Goal: Task Accomplishment & Management: Manage account settings

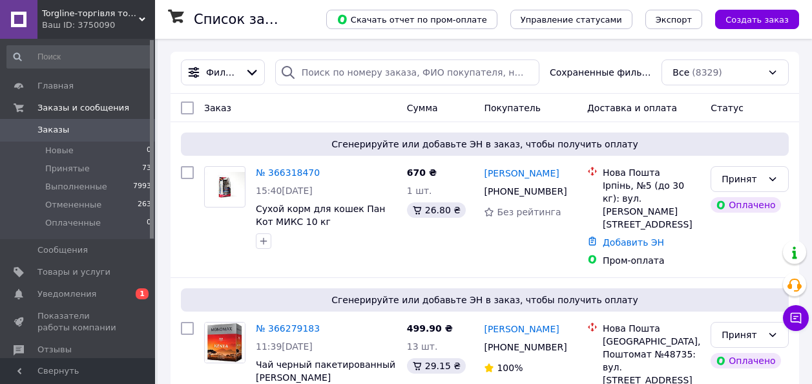
scroll to position [23, 0]
click at [75, 295] on span "Уведомления" at bounding box center [66, 294] width 59 height 12
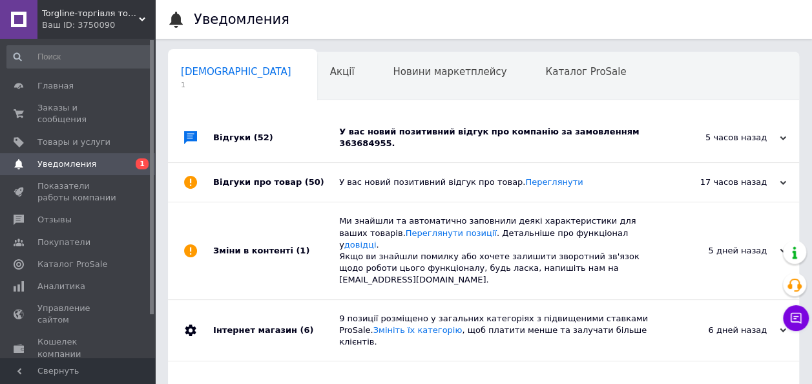
scroll to position [0, 6]
click at [469, 135] on div "У вас новий позитивний відгук про компанію за замовленням 363684955." at bounding box center [498, 137] width 318 height 23
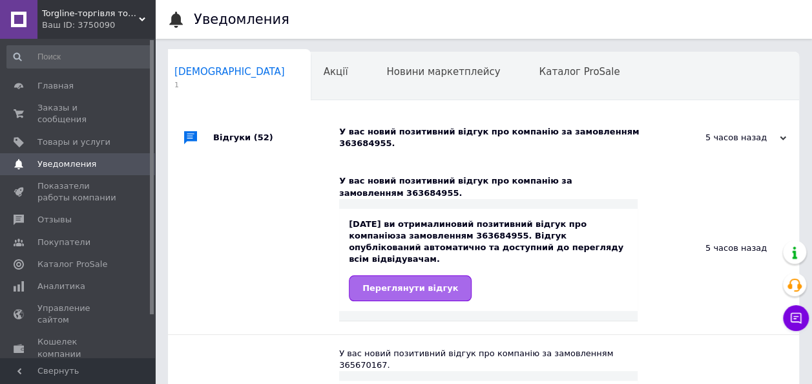
click at [423, 283] on span "Переглянути відгук" at bounding box center [410, 288] width 96 height 10
click at [386, 73] on span "Новини маркетплейсу" at bounding box center [443, 72] width 114 height 12
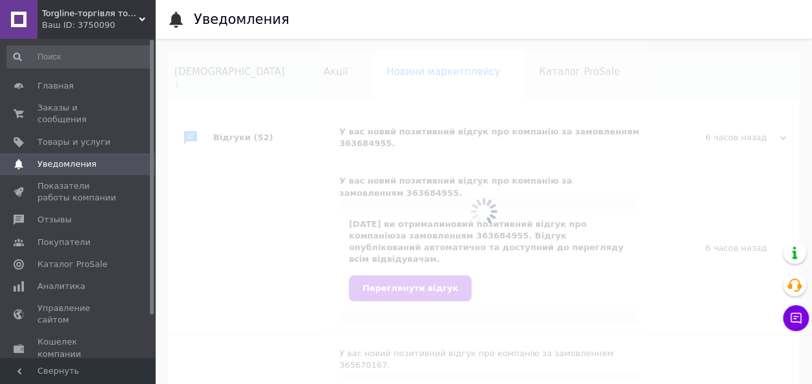
scroll to position [0, 9]
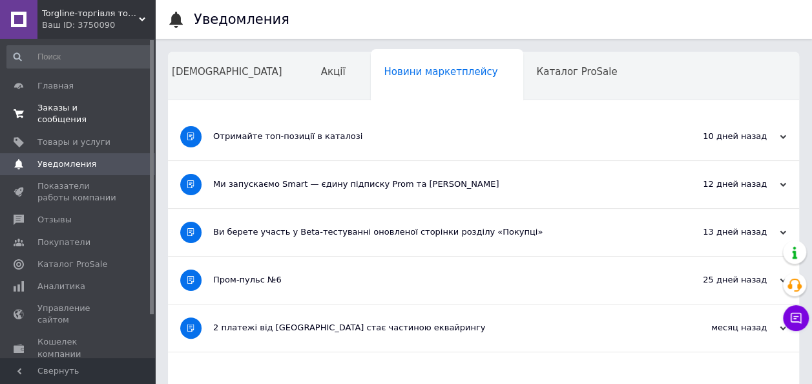
click at [72, 109] on span "Заказы и сообщения" at bounding box center [78, 113] width 82 height 23
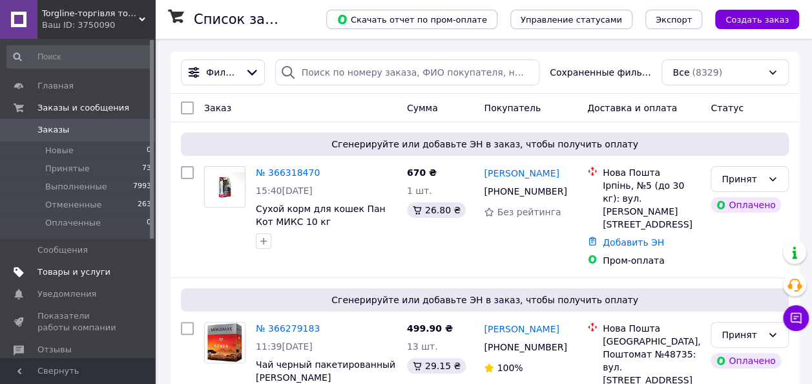
click at [70, 275] on span "Товары и услуги" at bounding box center [73, 272] width 73 height 12
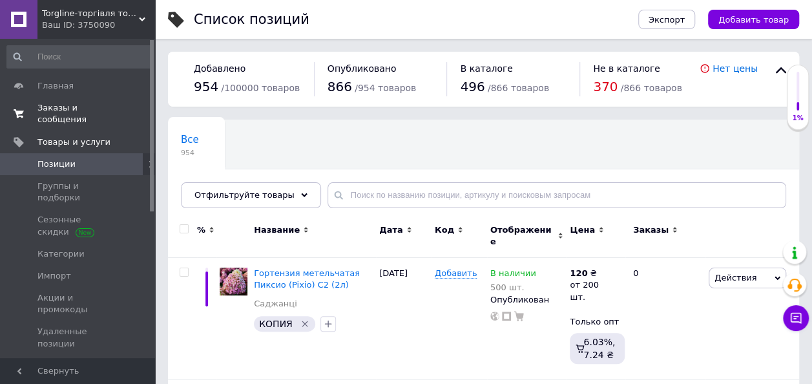
click at [64, 109] on span "Заказы и сообщения" at bounding box center [78, 113] width 82 height 23
